Goal: Task Accomplishment & Management: Manage account settings

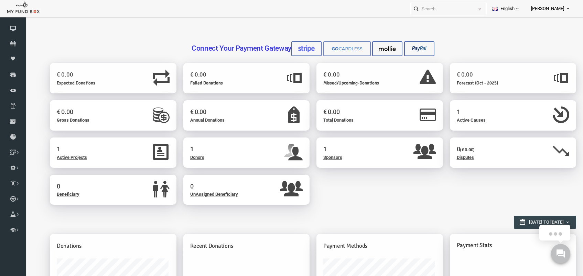
click at [344, 47] on img at bounding box center [336, 48] width 34 height 7
